Goal: Task Accomplishment & Management: Use online tool/utility

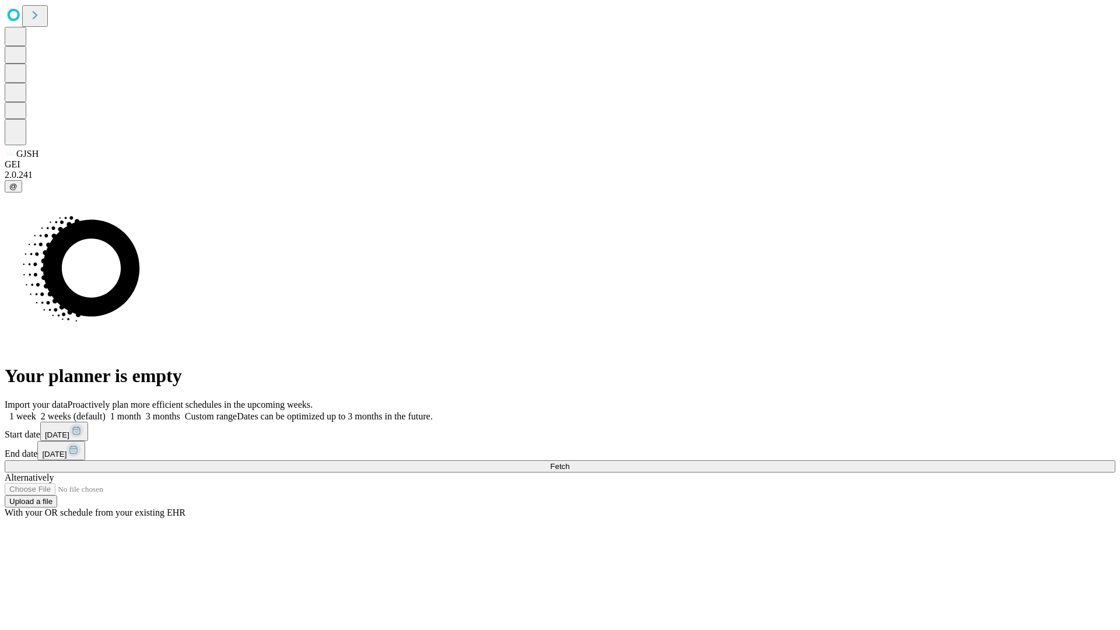
click at [570, 462] on span "Fetch" at bounding box center [559, 466] width 19 height 9
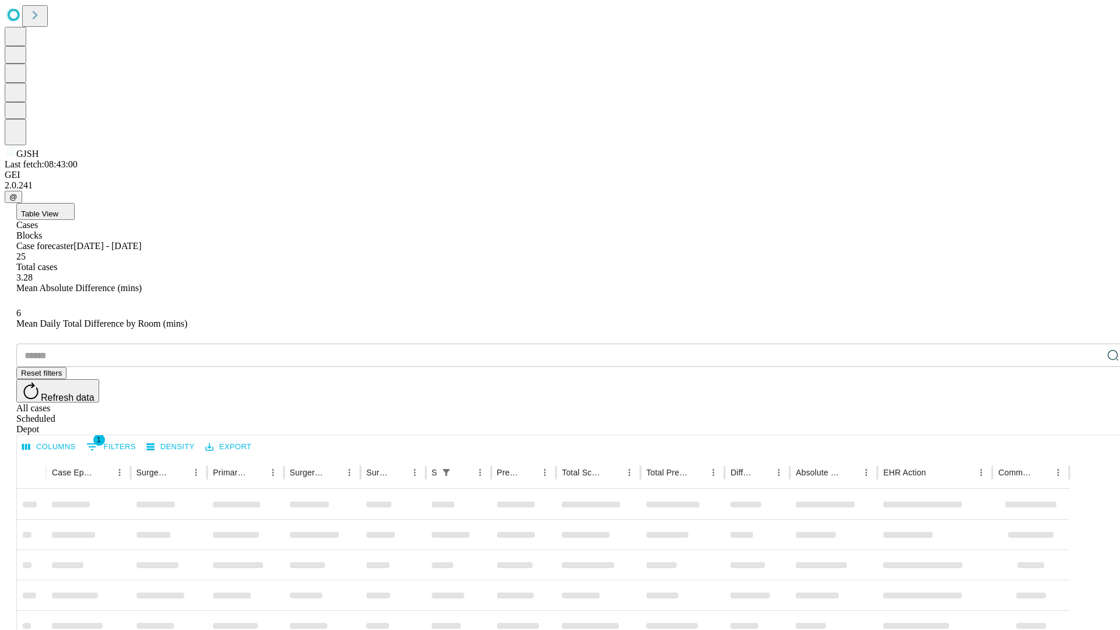
click at [1090, 424] on div "Depot" at bounding box center [571, 429] width 1111 height 11
